Goal: Answer question/provide support

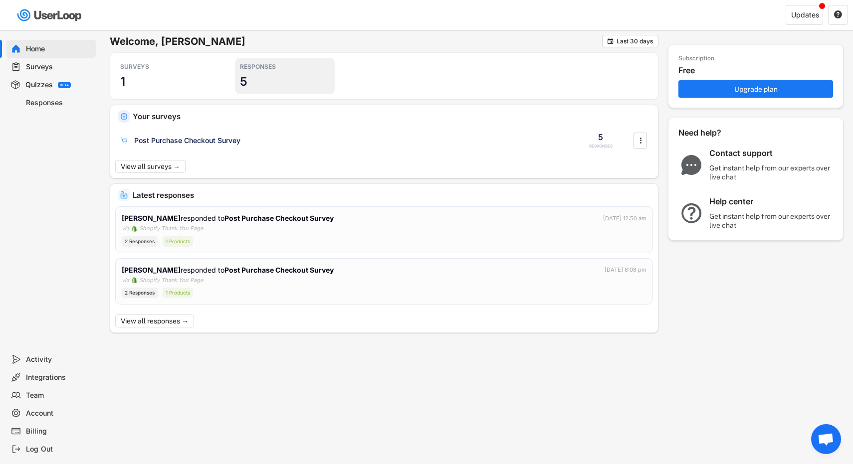
click at [260, 83] on div "RESPONSES 5" at bounding box center [285, 76] width 100 height 36
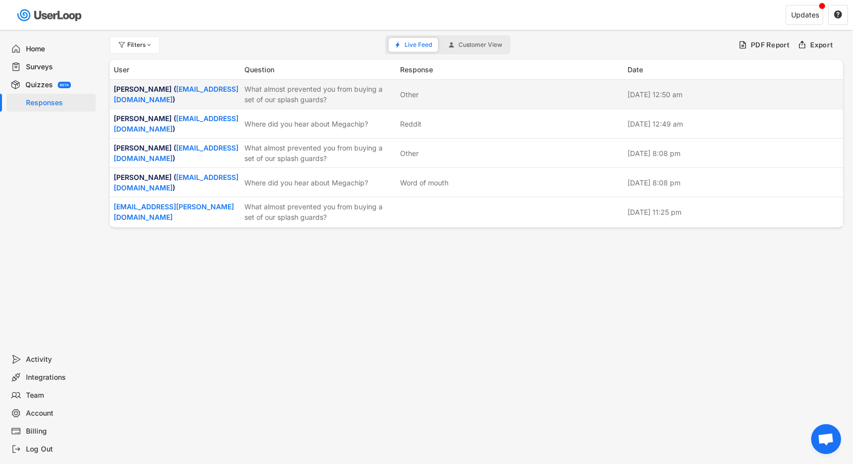
click at [349, 109] on div "[PERSON_NAME] ( [EMAIL_ADDRESS][DOMAIN_NAME] ) What almost prevented you from b…" at bounding box center [476, 94] width 733 height 29
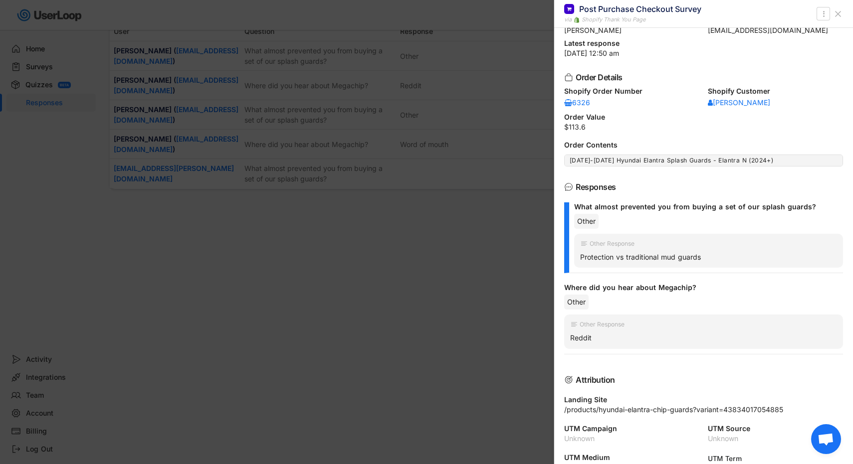
scroll to position [62, 0]
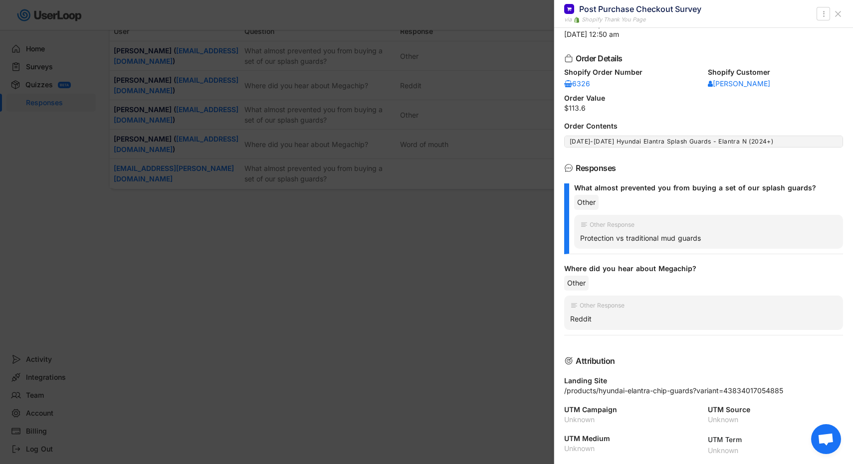
click at [587, 319] on div "Reddit" at bounding box center [703, 319] width 267 height 9
click at [594, 315] on div "Reddit" at bounding box center [703, 319] width 267 height 9
click at [608, 287] on div "Other" at bounding box center [703, 283] width 279 height 15
click at [579, 208] on div "Other" at bounding box center [586, 202] width 24 height 15
click at [573, 209] on div "What almost prevented you from buying a set of our splash guards? Other Other R…" at bounding box center [703, 219] width 279 height 71
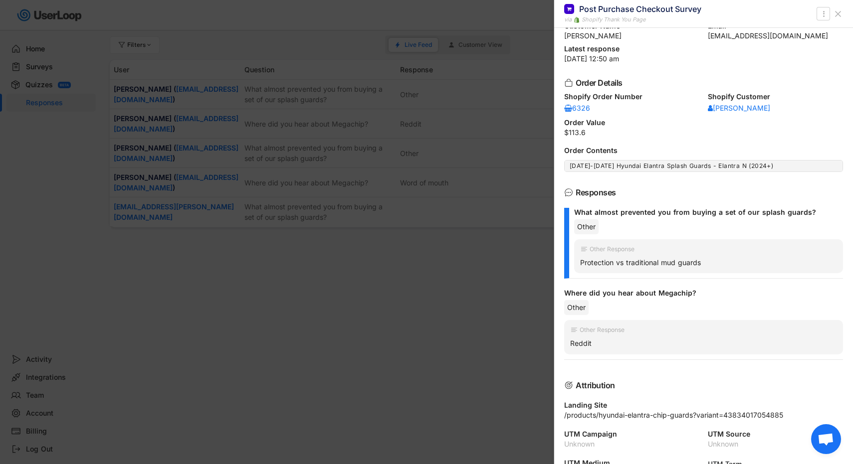
scroll to position [27, 0]
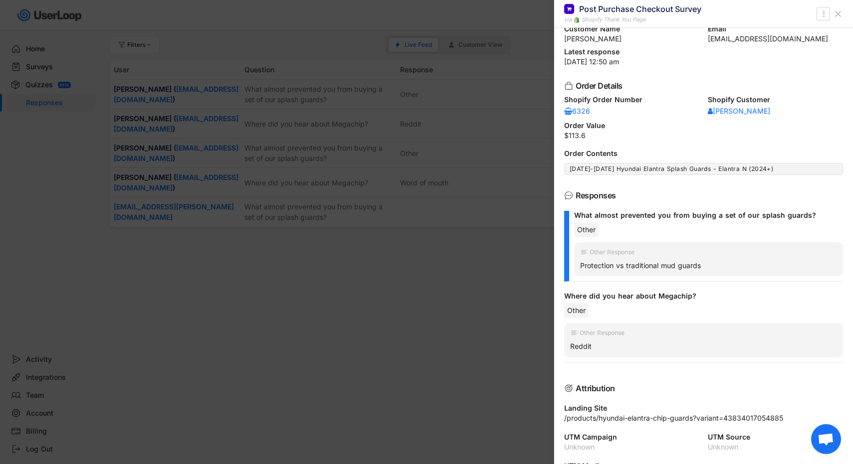
click at [486, 311] on div at bounding box center [426, 232] width 853 height 464
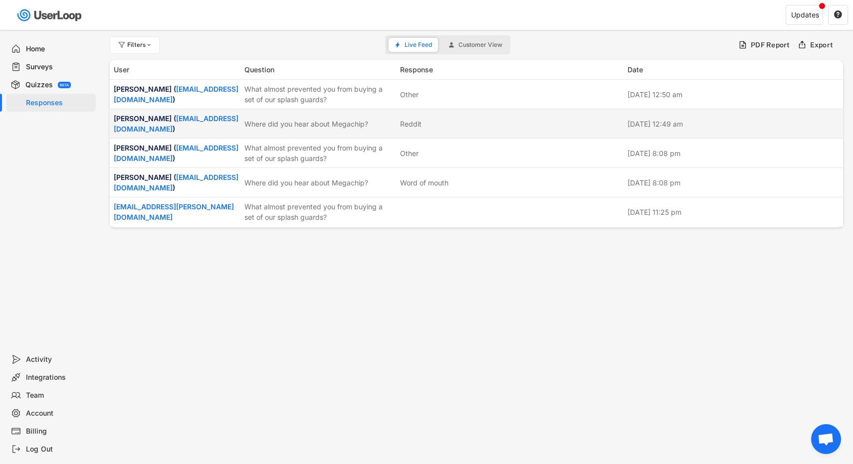
click at [341, 129] on div "Where did you hear about Megachip?" at bounding box center [319, 124] width 150 height 10
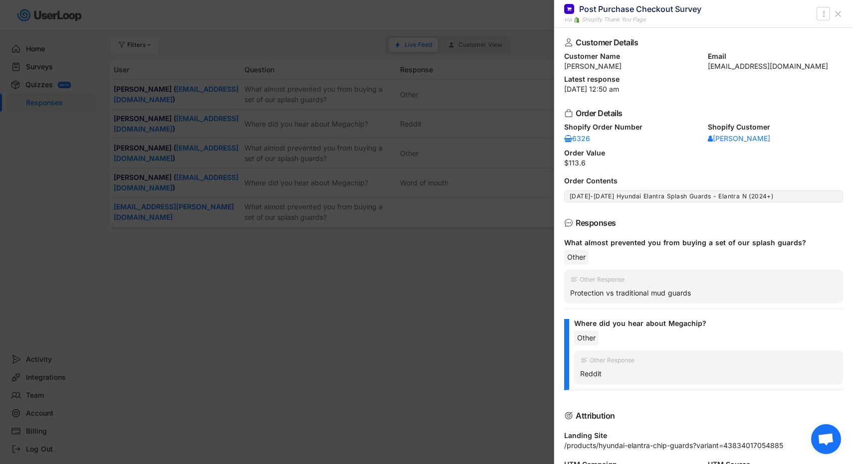
click at [467, 283] on div at bounding box center [426, 232] width 853 height 464
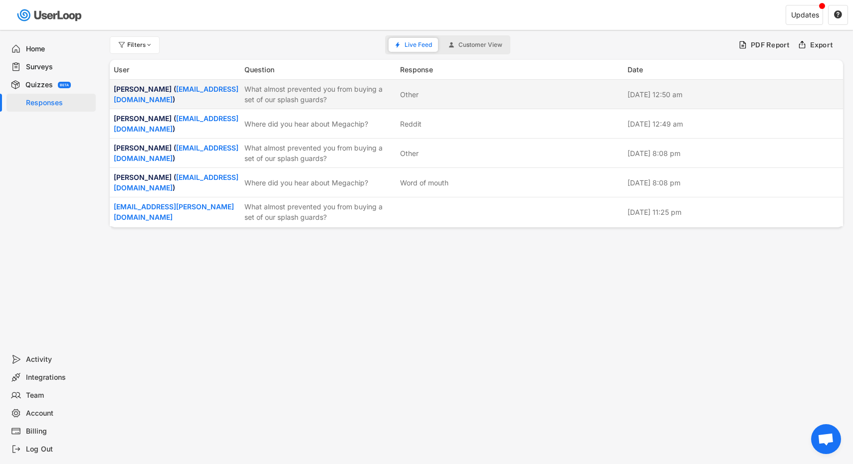
click at [378, 94] on div "What almost prevented you from buying a set of our splash guards?" at bounding box center [319, 94] width 150 height 21
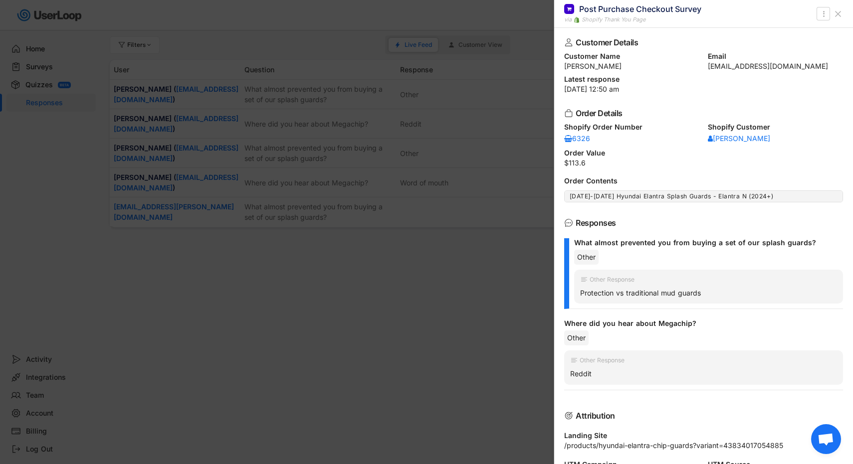
click at [358, 291] on div at bounding box center [426, 232] width 853 height 464
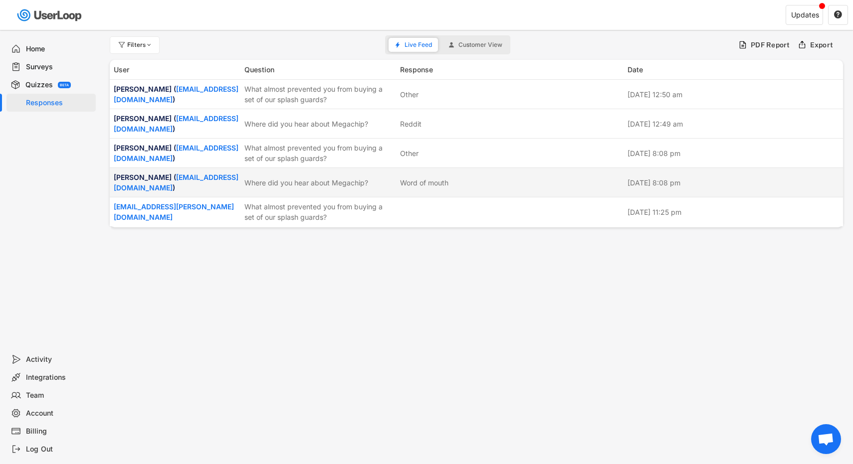
click at [392, 188] on div "Where did you hear about Megachip?" at bounding box center [319, 183] width 150 height 10
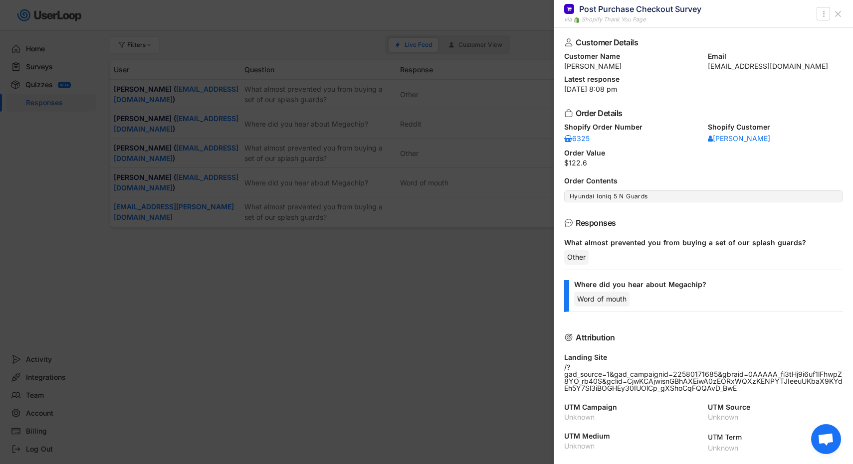
click at [425, 284] on div at bounding box center [426, 232] width 853 height 464
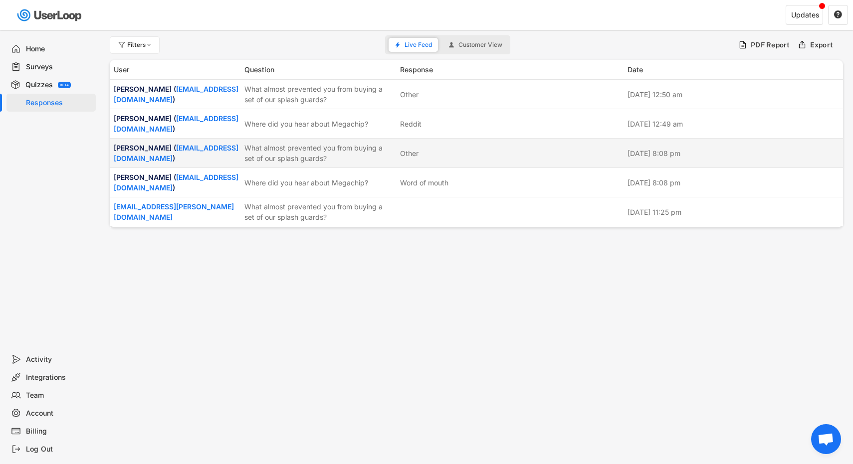
click at [421, 159] on div "Other" at bounding box center [511, 153] width 222 height 10
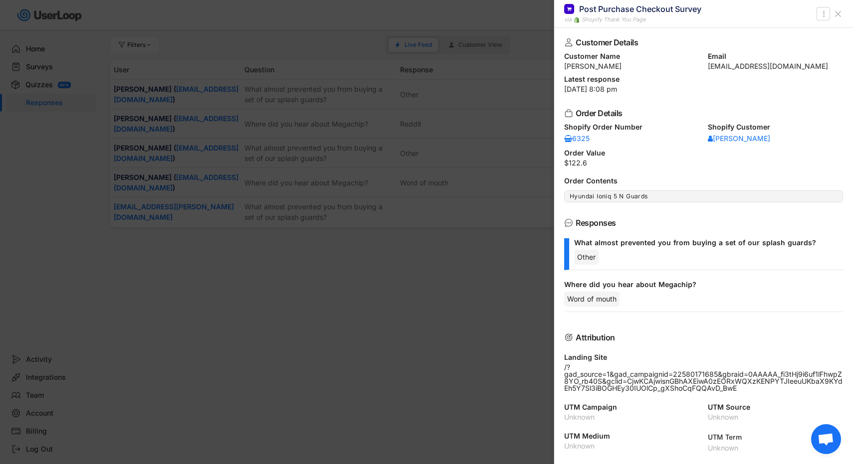
click at [625, 264] on div "Other" at bounding box center [708, 257] width 269 height 15
click at [820, 13] on icon "" at bounding box center [824, 14] width 10 height 12
click at [739, 83] on div "Latest response [DATE] 8:08 pm" at bounding box center [703, 84] width 279 height 17
click at [839, 11] on icon at bounding box center [838, 14] width 10 height 10
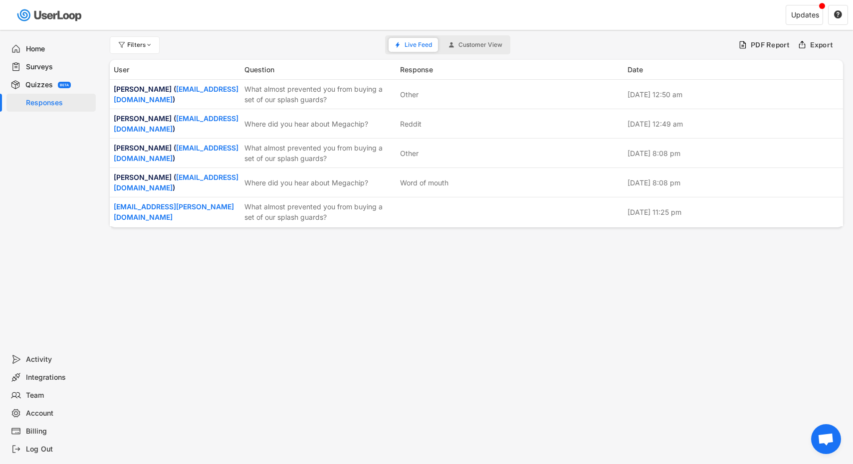
click at [413, 279] on div "Filters Live Feed Customer View PDF Report Export User Question Response Date N…" at bounding box center [476, 270] width 753 height 481
